Goal: Obtain resource: Obtain resource

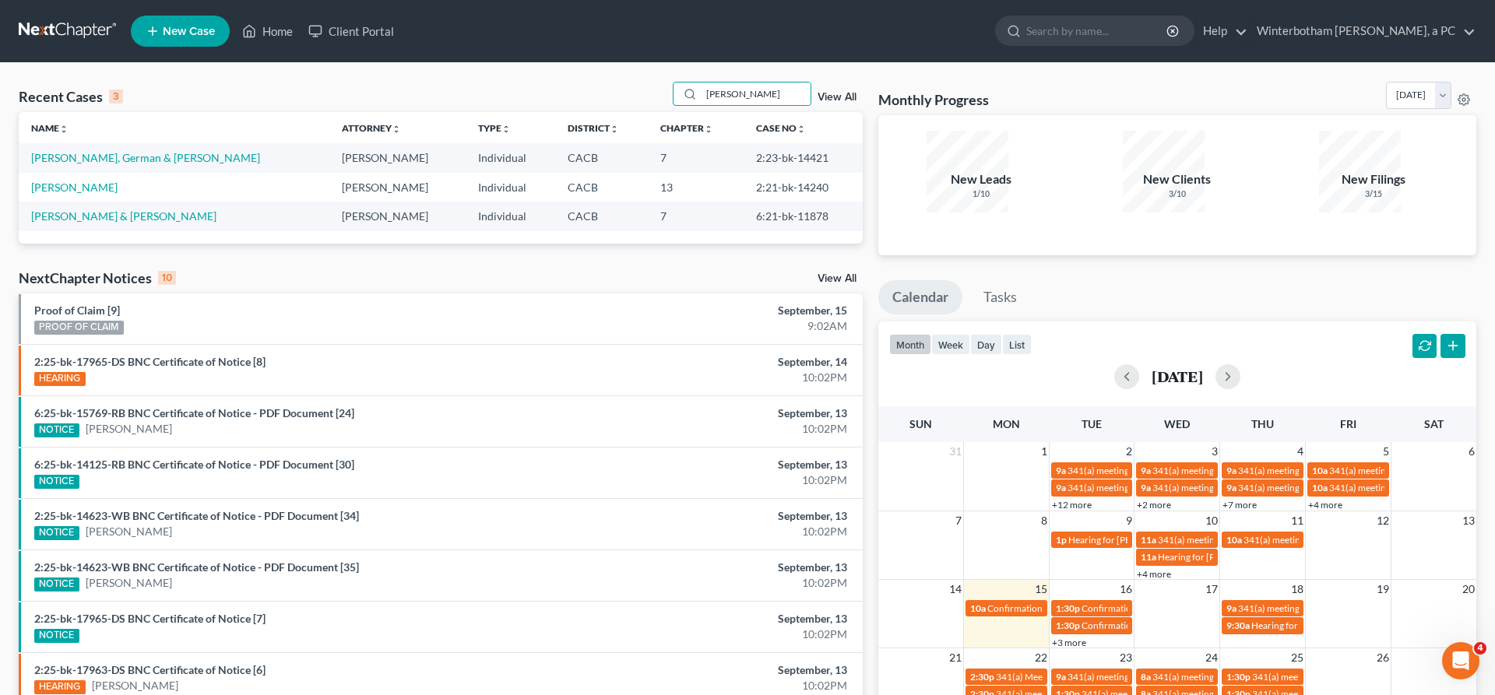
drag, startPoint x: 767, startPoint y: 76, endPoint x: 587, endPoint y: 75, distance: 179.9
click at [702, 83] on input "[PERSON_NAME]" at bounding box center [756, 94] width 109 height 23
type input "[PERSON_NAME]"
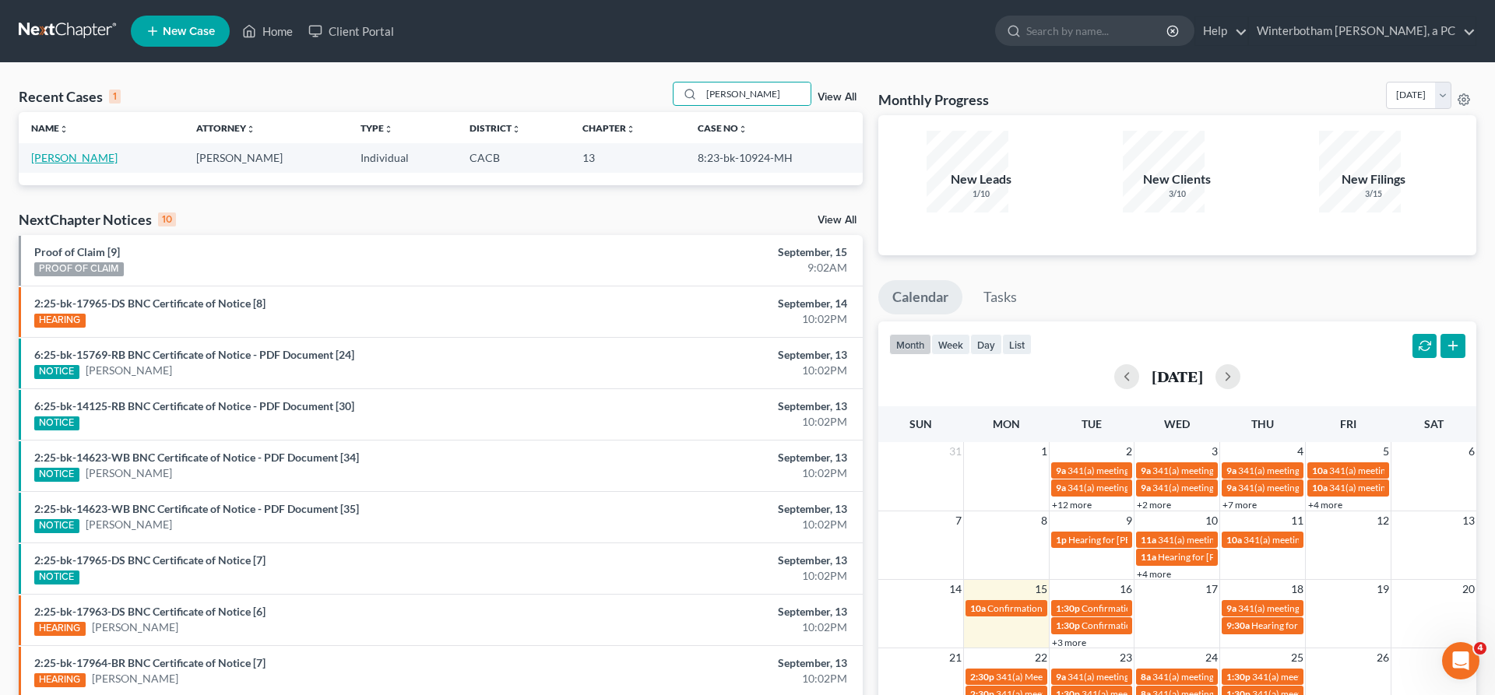
click at [50, 151] on link "[PERSON_NAME]" at bounding box center [74, 157] width 86 height 13
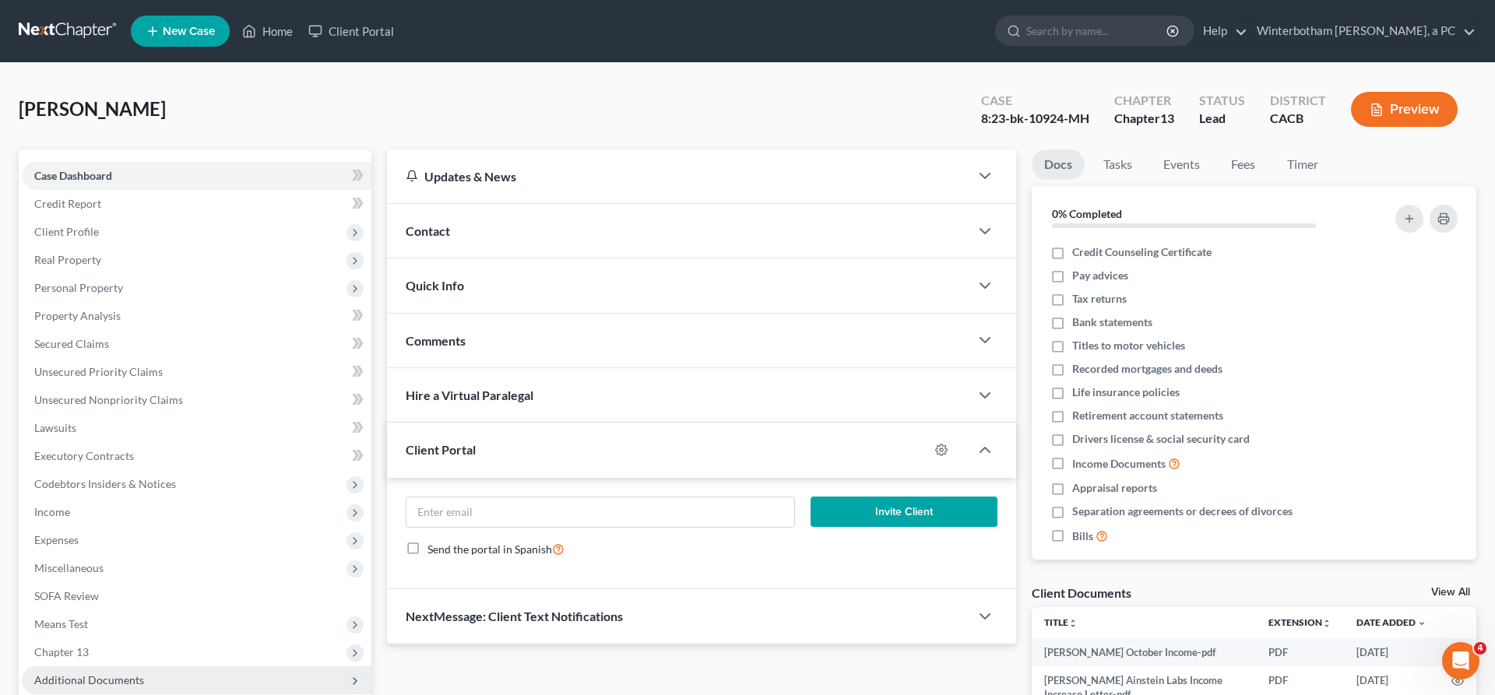
click at [77, 674] on span "Additional Documents" at bounding box center [89, 680] width 110 height 13
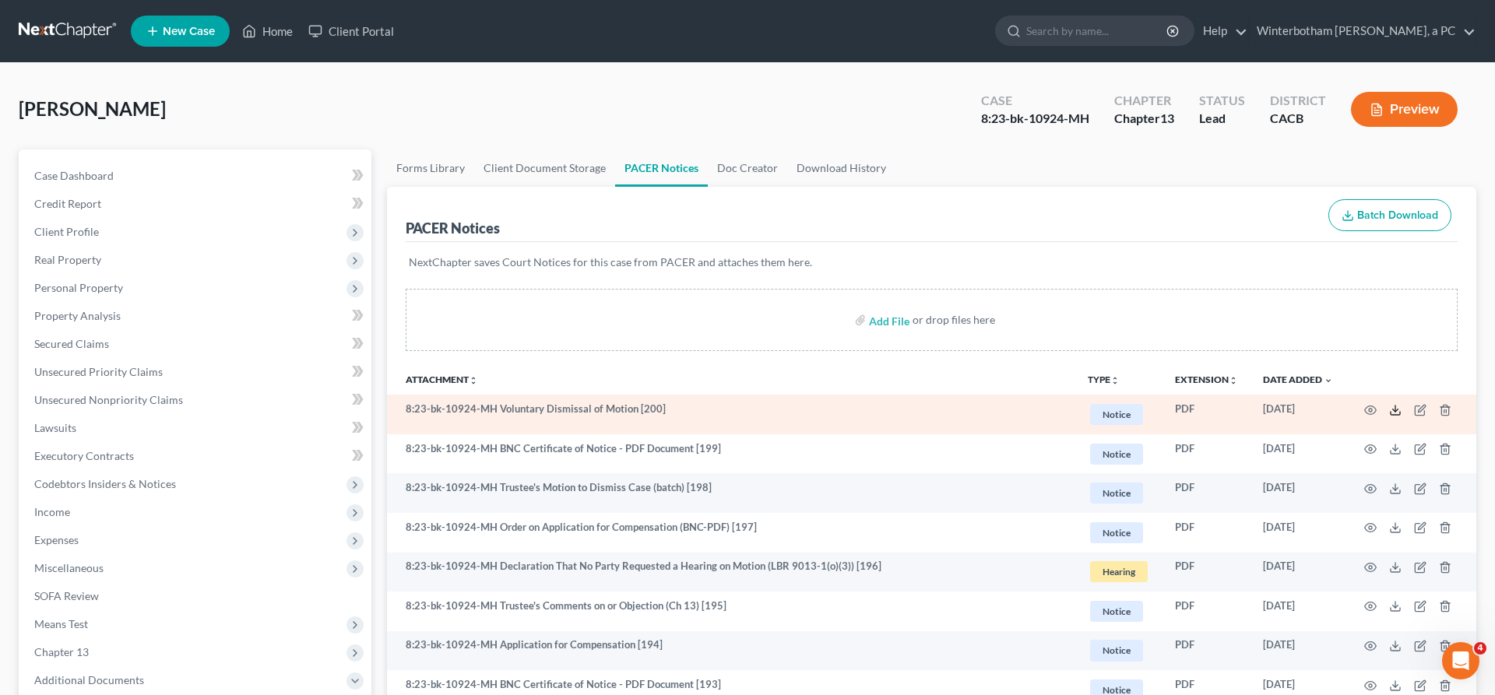
click at [1402, 404] on icon at bounding box center [1395, 410] width 12 height 12
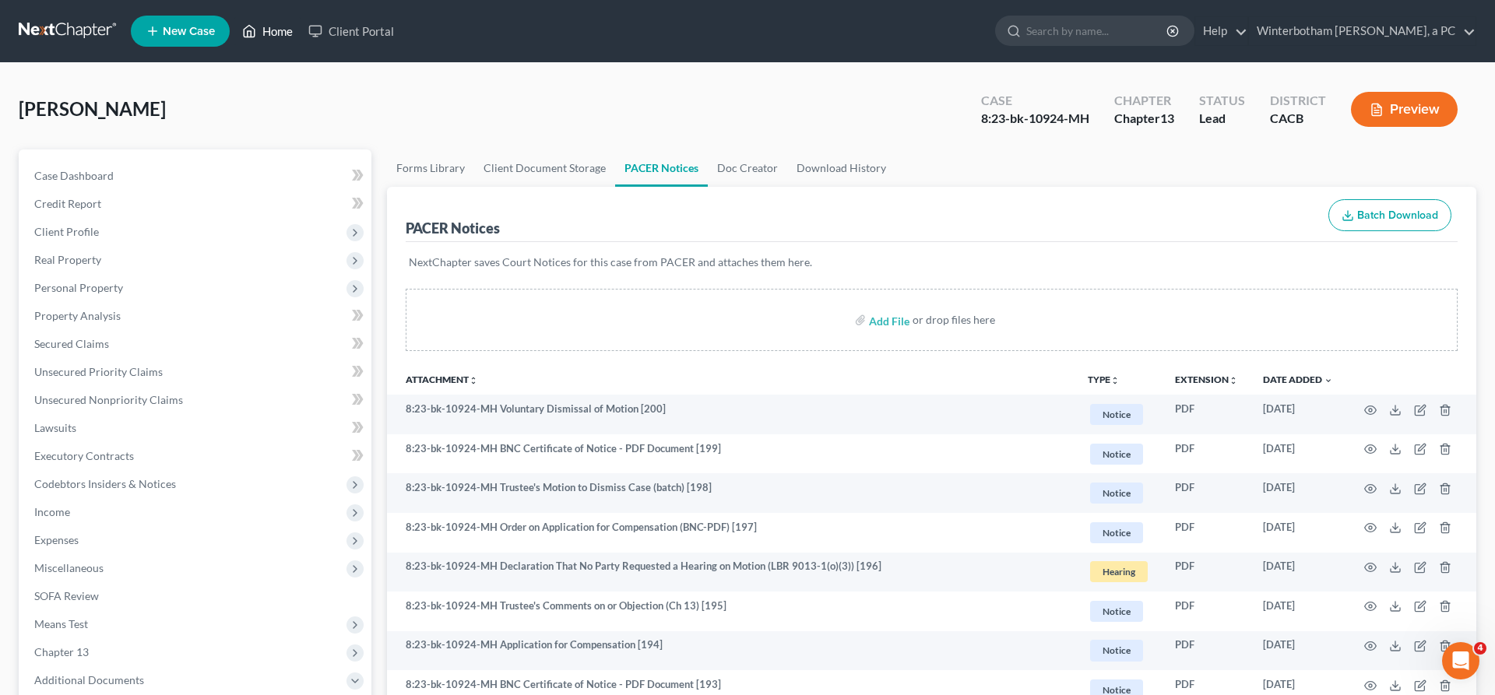
click at [234, 26] on link "Home" at bounding box center [267, 31] width 66 height 28
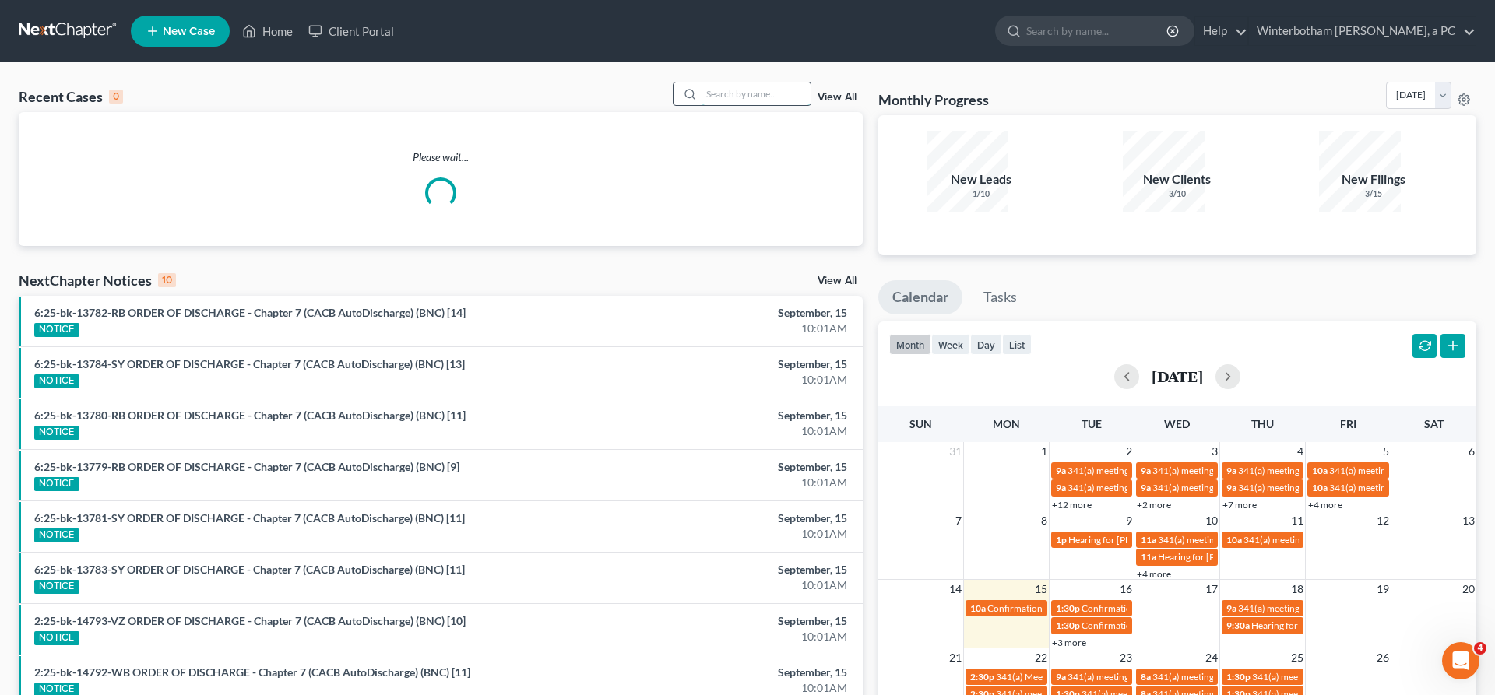
click at [793, 83] on input "search" at bounding box center [756, 94] width 109 height 23
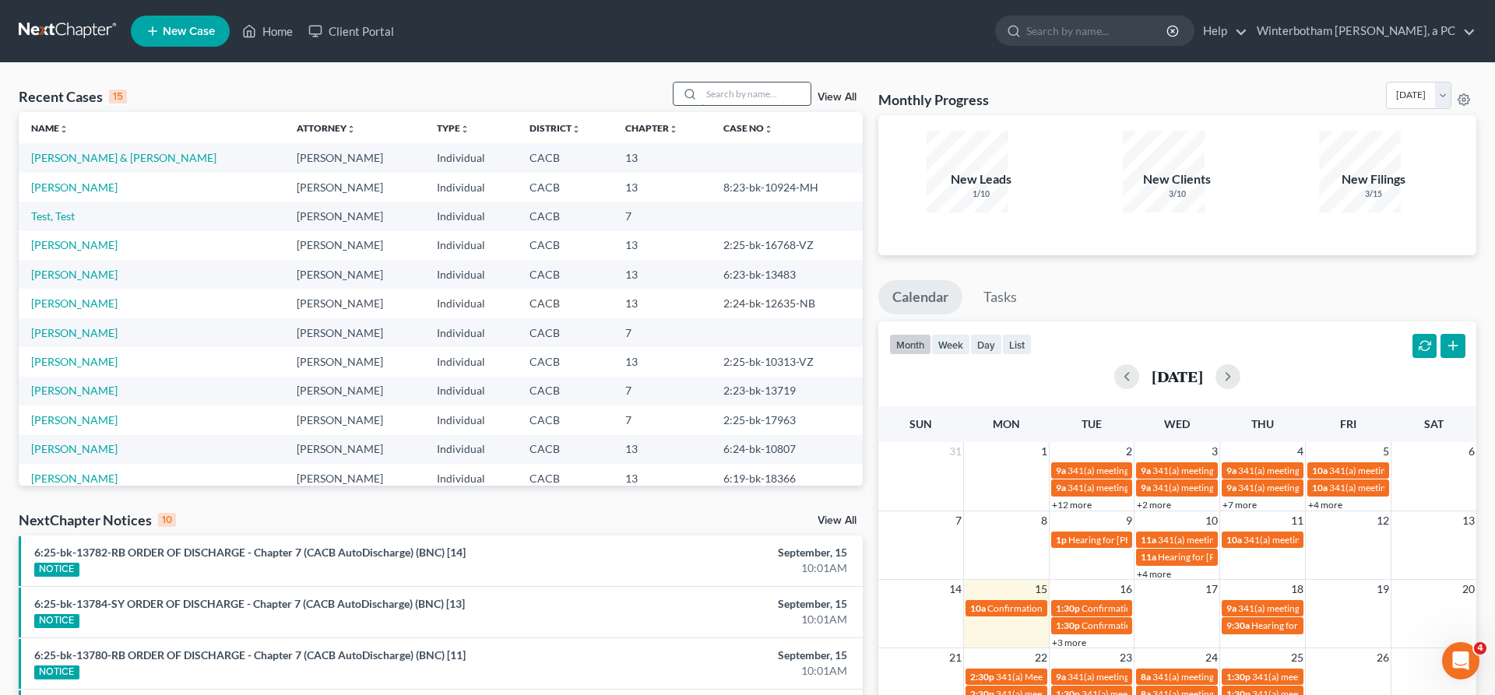
type input "l"
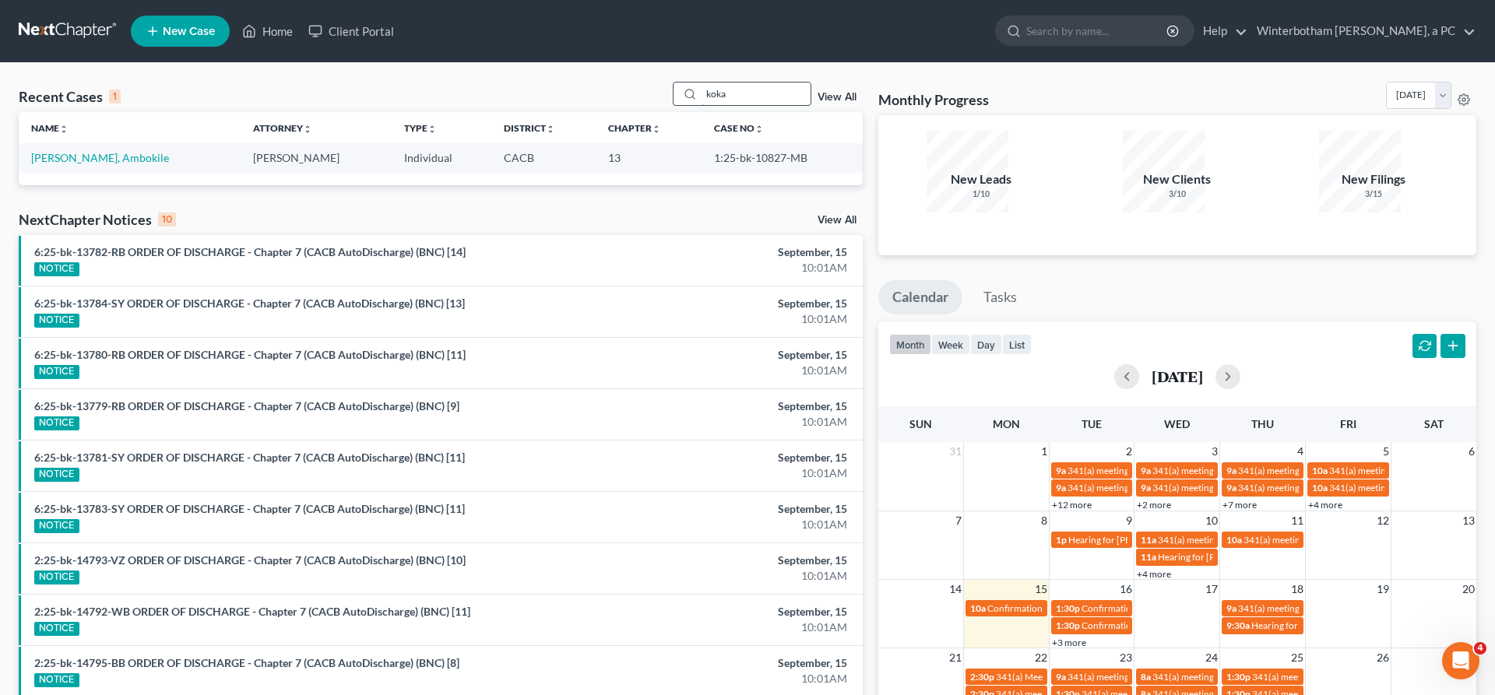
type input "koka"
click at [62, 151] on link "[PERSON_NAME], Ambokile" at bounding box center [100, 157] width 138 height 13
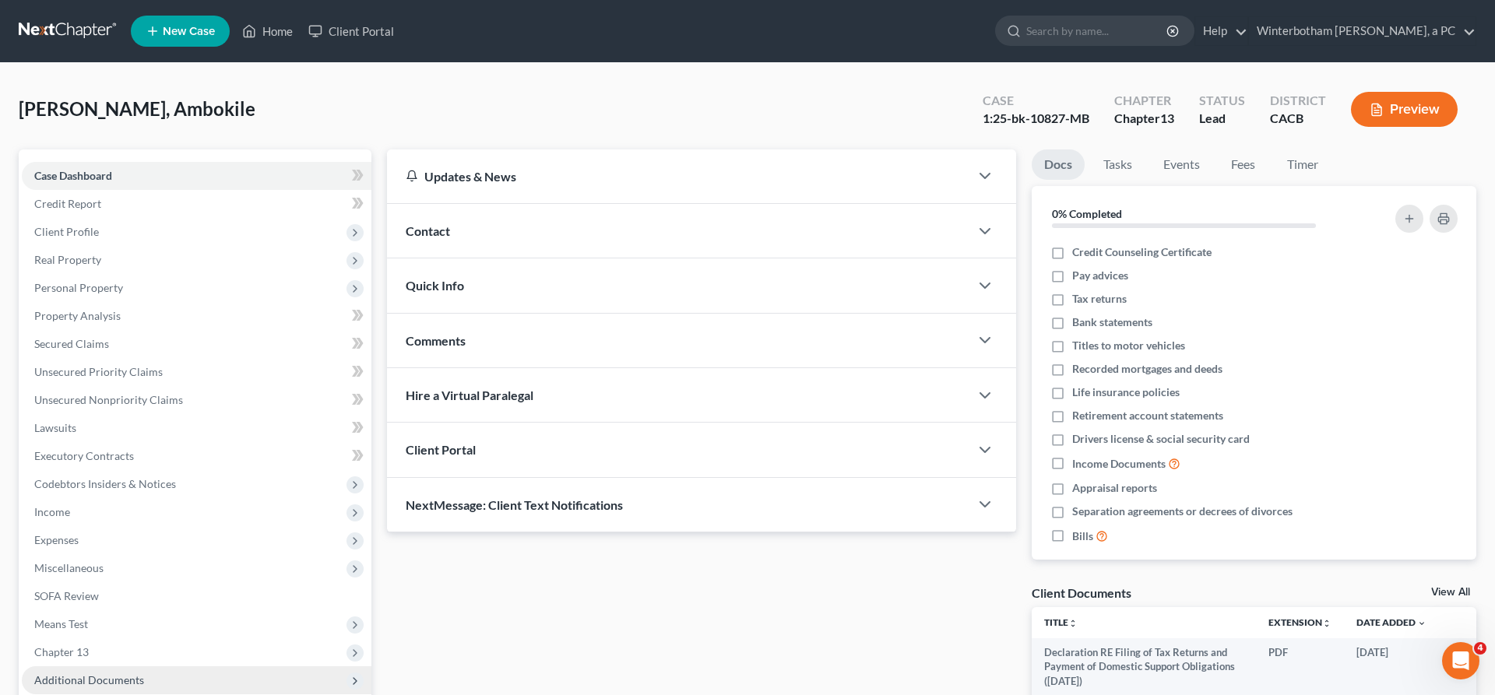
click at [105, 674] on span "Additional Documents" at bounding box center [89, 680] width 110 height 13
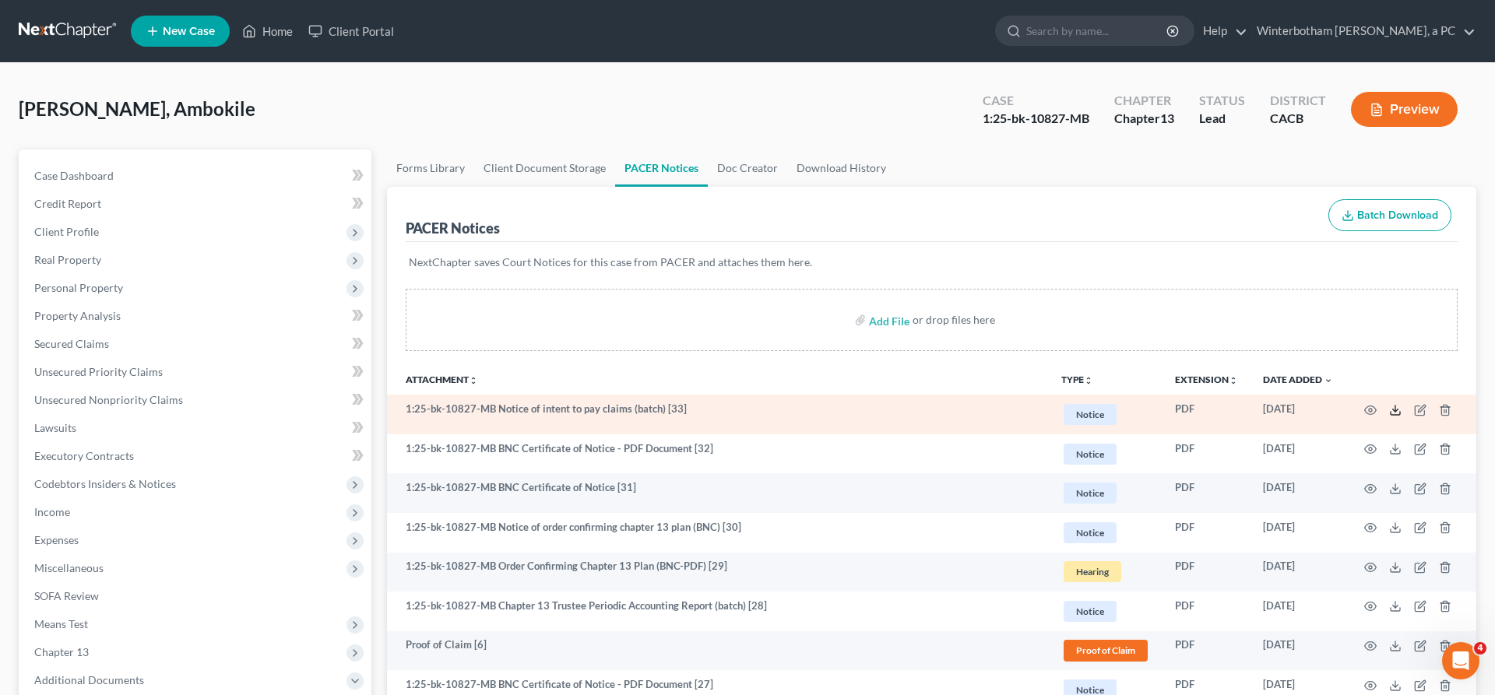
click at [1398, 409] on polyline at bounding box center [1395, 410] width 5 height 2
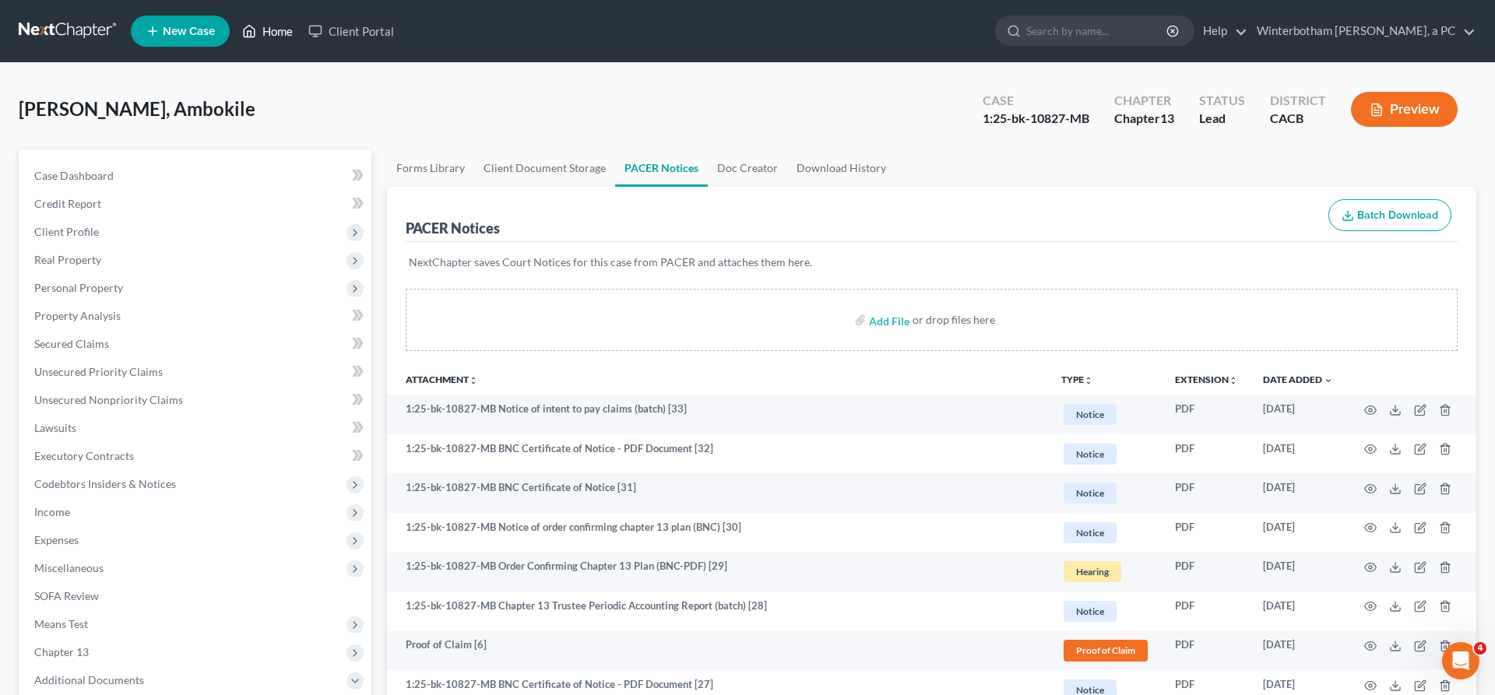
click at [234, 23] on link "Home" at bounding box center [267, 31] width 66 height 28
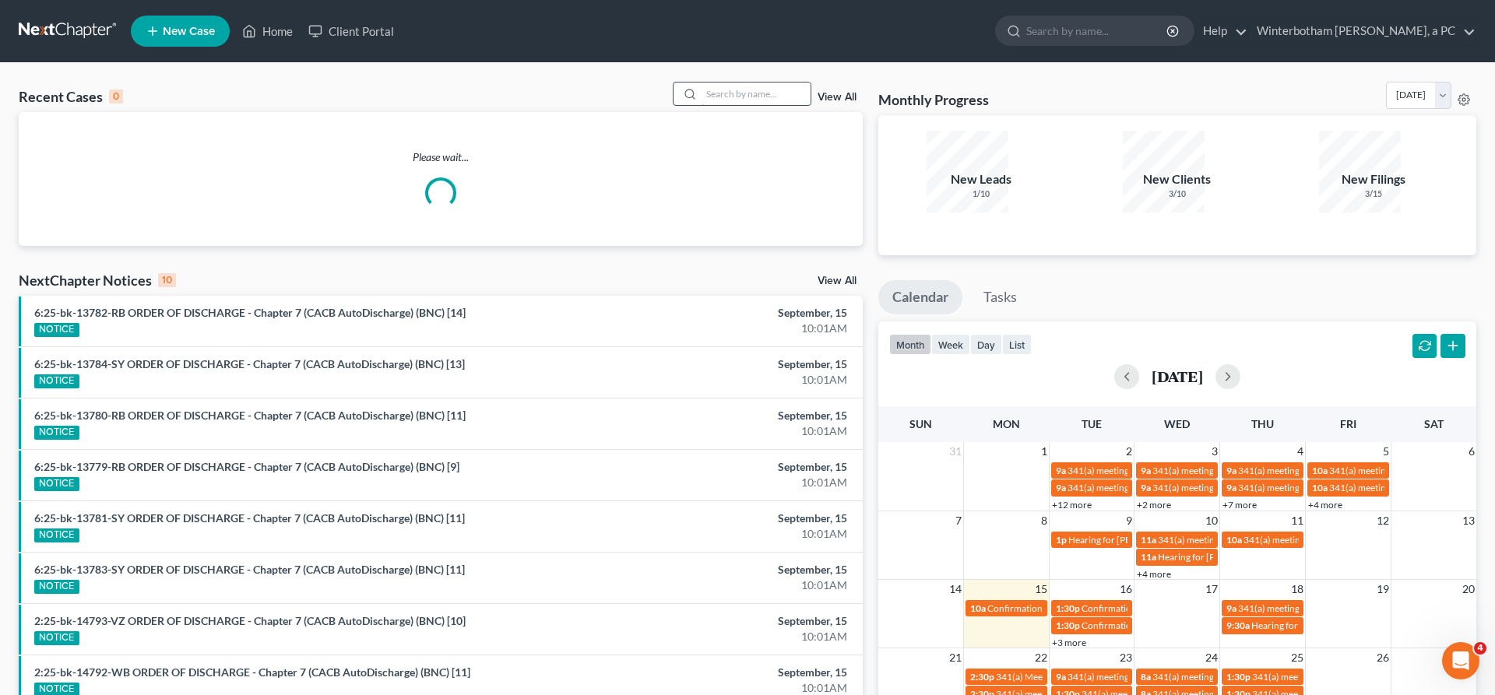
click at [761, 83] on input "search" at bounding box center [756, 94] width 109 height 23
type input "[PERSON_NAME]"
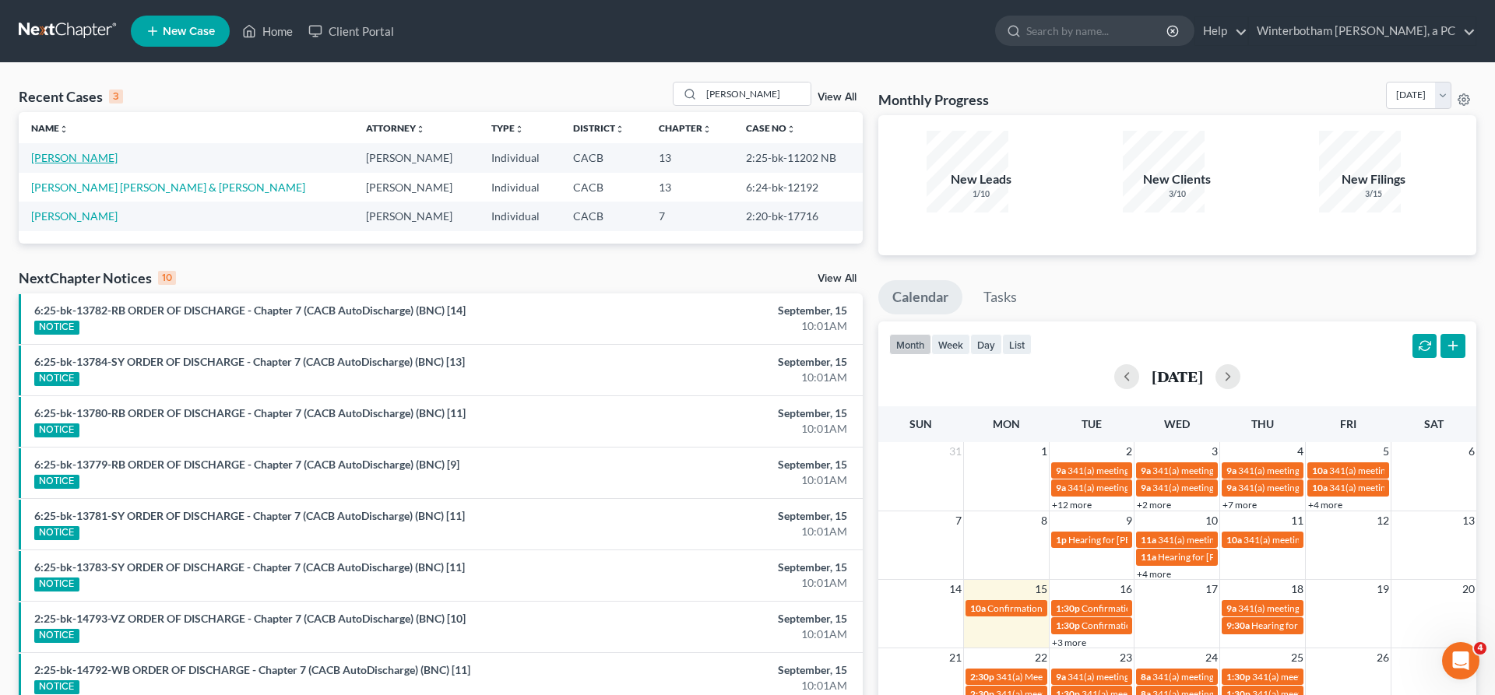
click at [81, 151] on link "[PERSON_NAME]" at bounding box center [74, 157] width 86 height 13
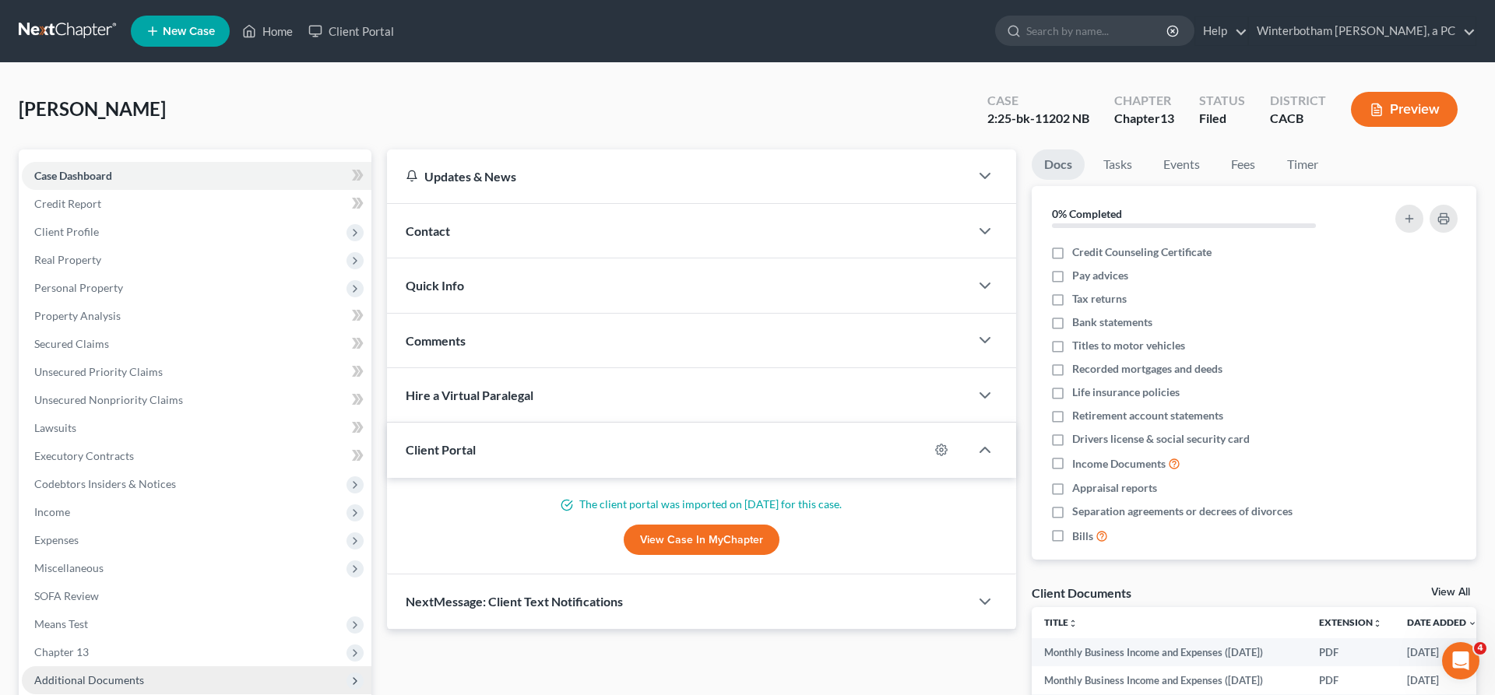
click at [80, 667] on span "Additional Documents" at bounding box center [197, 681] width 350 height 28
